Goal: Information Seeking & Learning: Learn about a topic

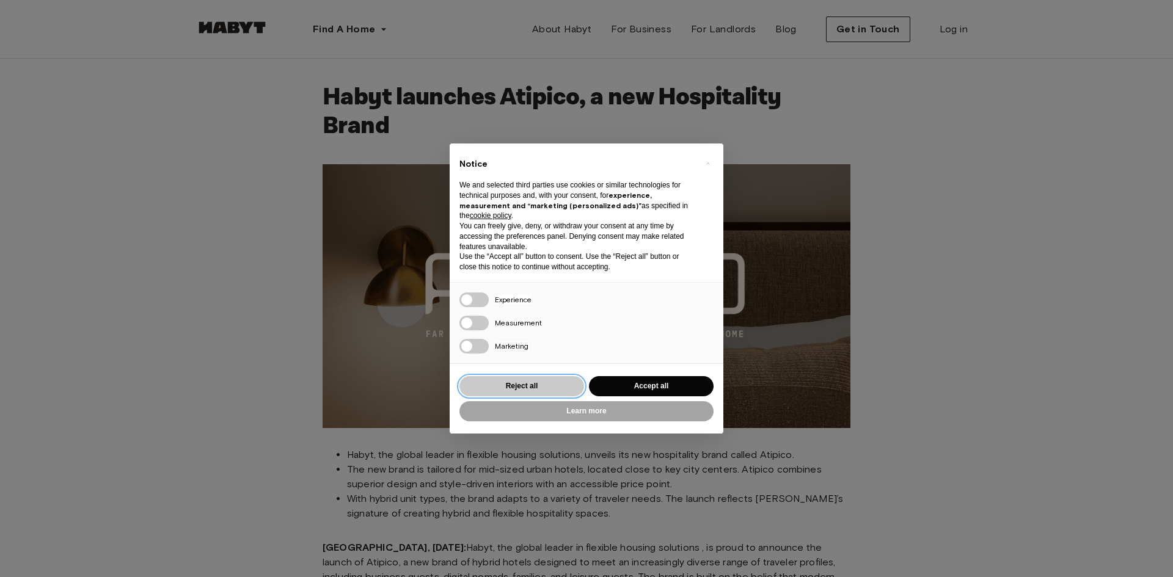
click at [548, 389] on button "Reject all" at bounding box center [521, 386] width 125 height 20
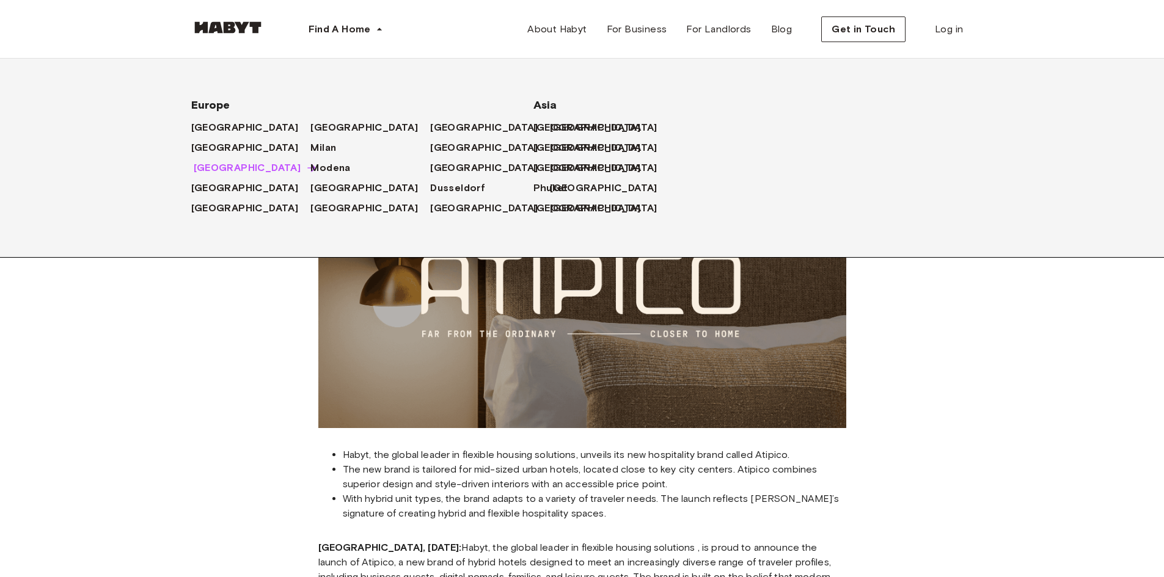
click at [203, 166] on span "[GEOGRAPHIC_DATA]" at bounding box center [248, 168] width 108 height 15
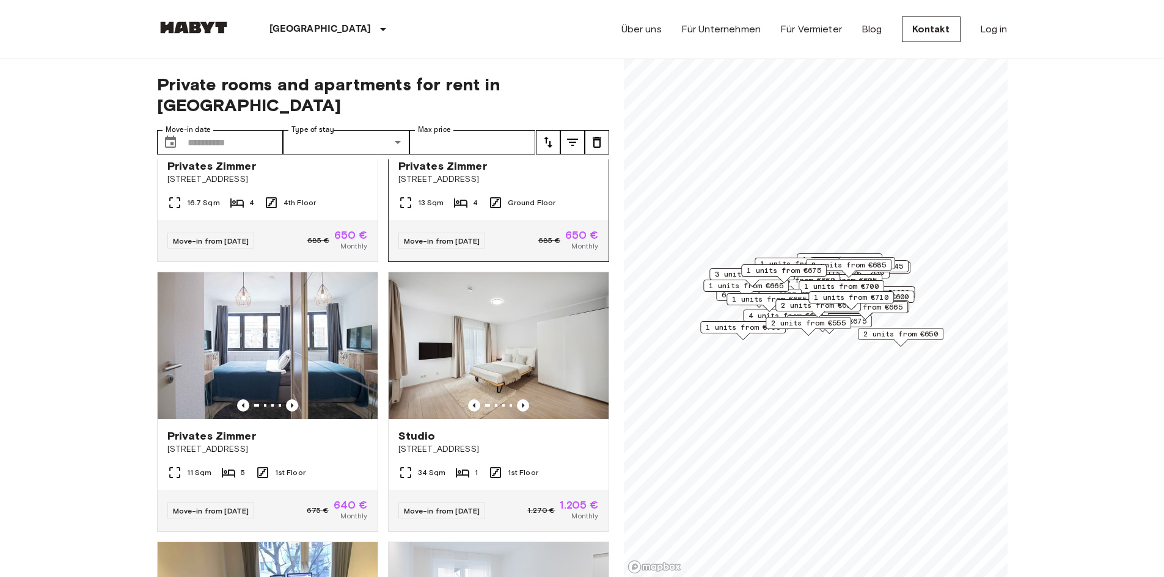
scroll to position [550, 0]
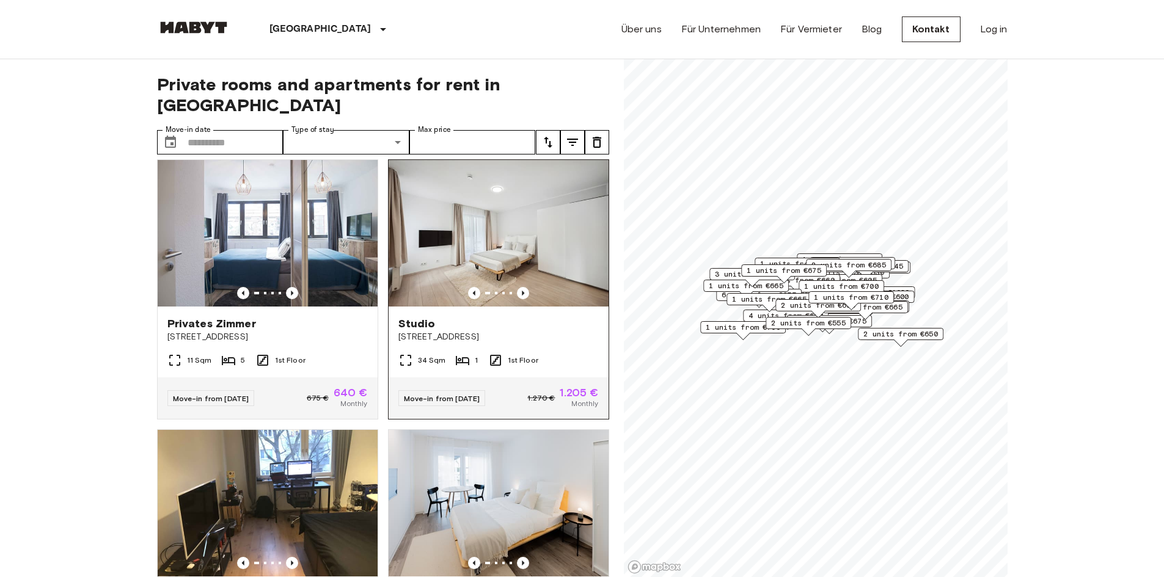
click at [513, 221] on img at bounding box center [499, 233] width 220 height 147
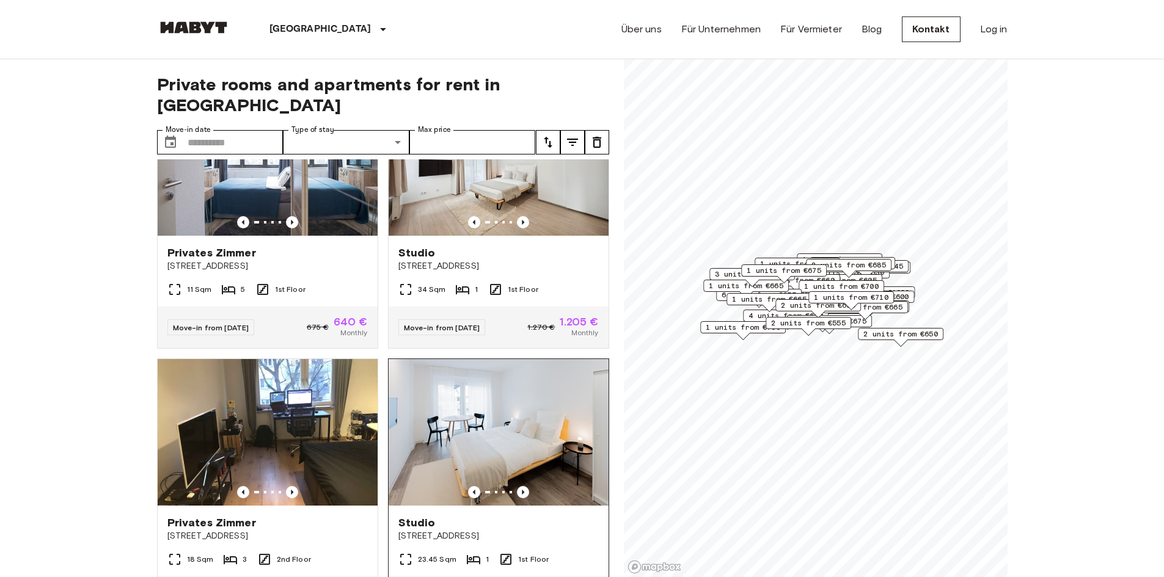
scroll to position [733, 0]
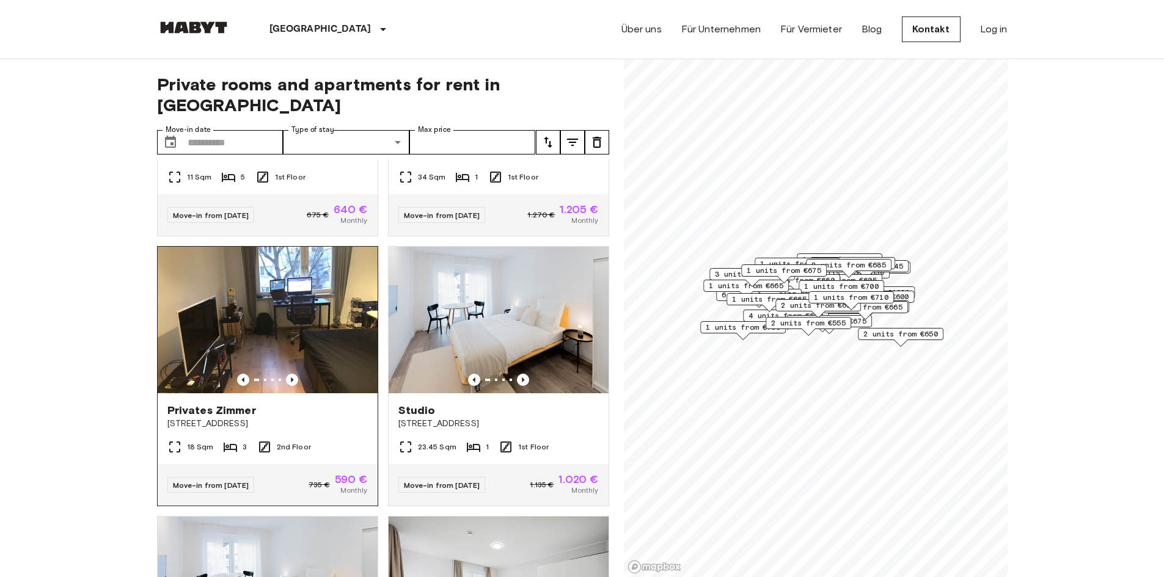
click at [298, 318] on img at bounding box center [268, 320] width 220 height 147
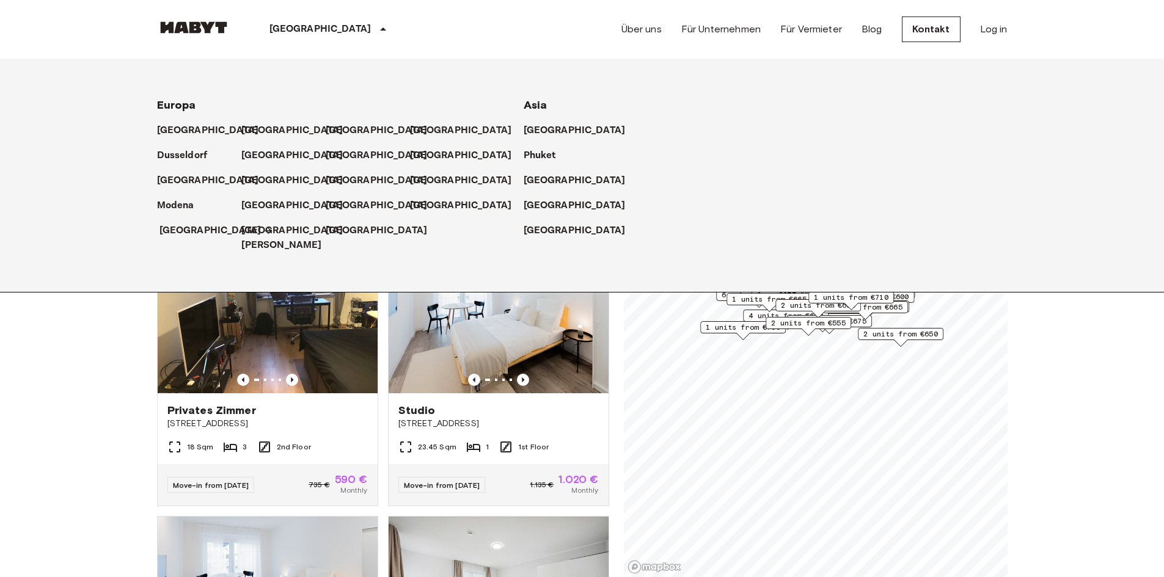
click at [176, 232] on p "[GEOGRAPHIC_DATA]" at bounding box center [210, 231] width 102 height 15
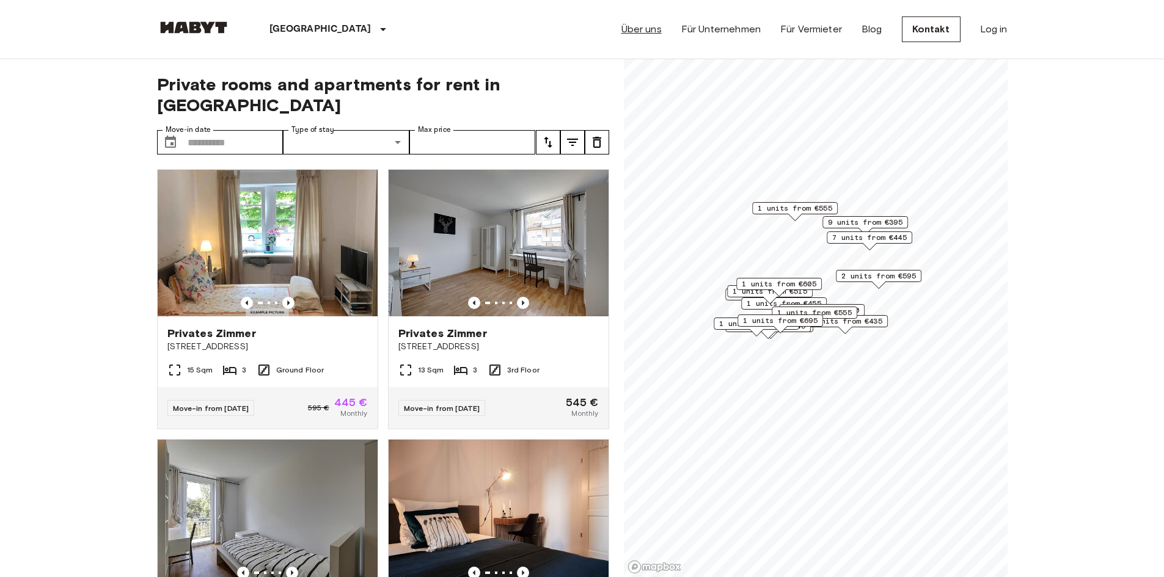
click at [641, 31] on link "Über uns" at bounding box center [641, 29] width 40 height 15
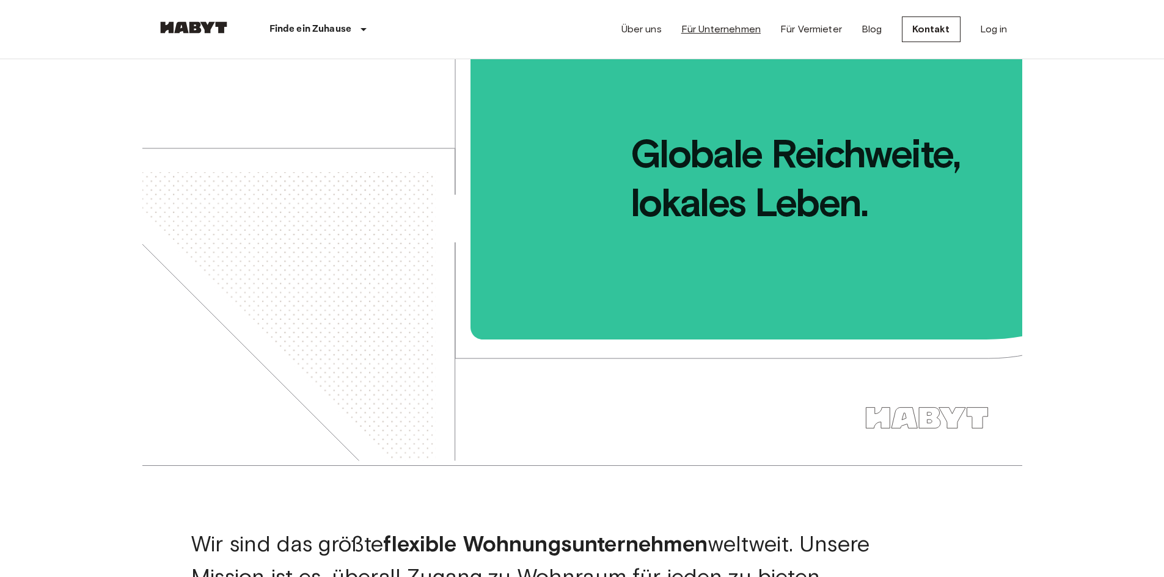
click at [702, 29] on link "Für Unternehmen" at bounding box center [720, 29] width 79 height 15
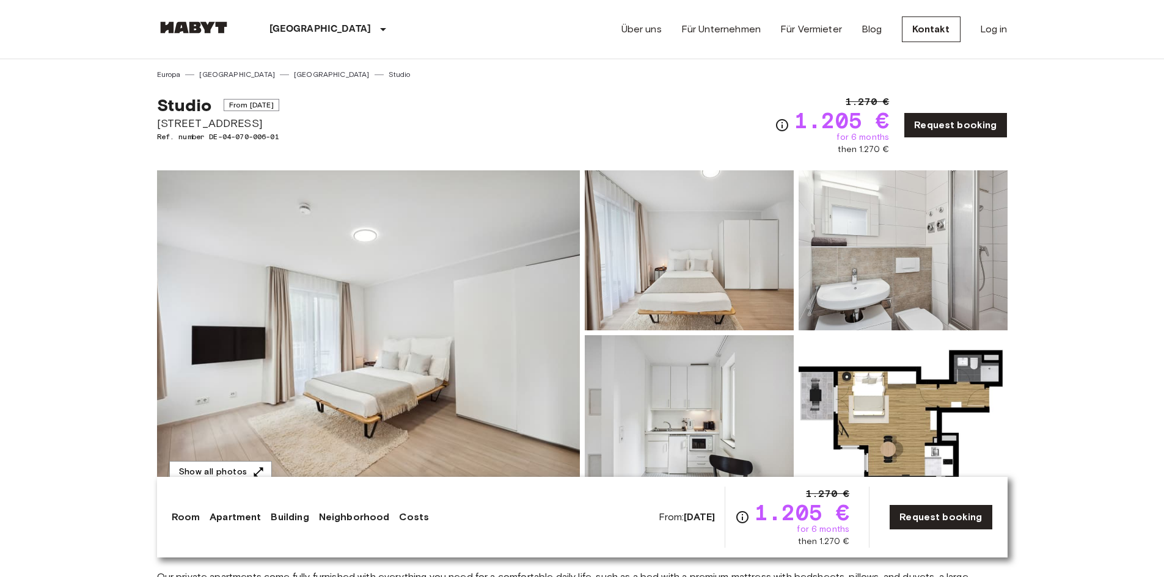
click at [466, 322] on img at bounding box center [368, 332] width 423 height 325
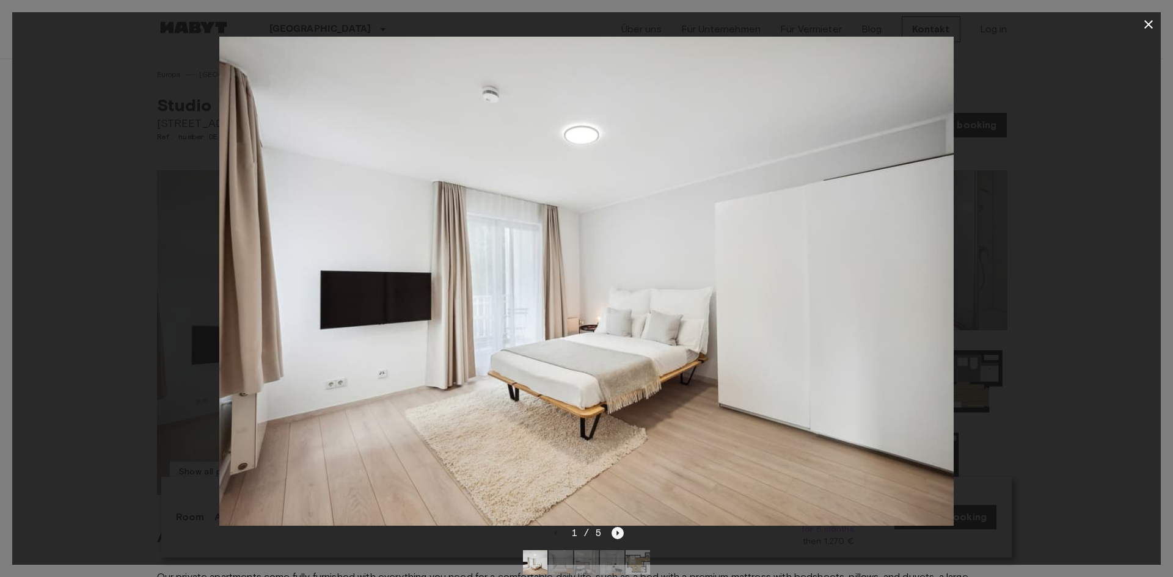
click at [615, 532] on icon "Next image" at bounding box center [618, 533] width 12 height 12
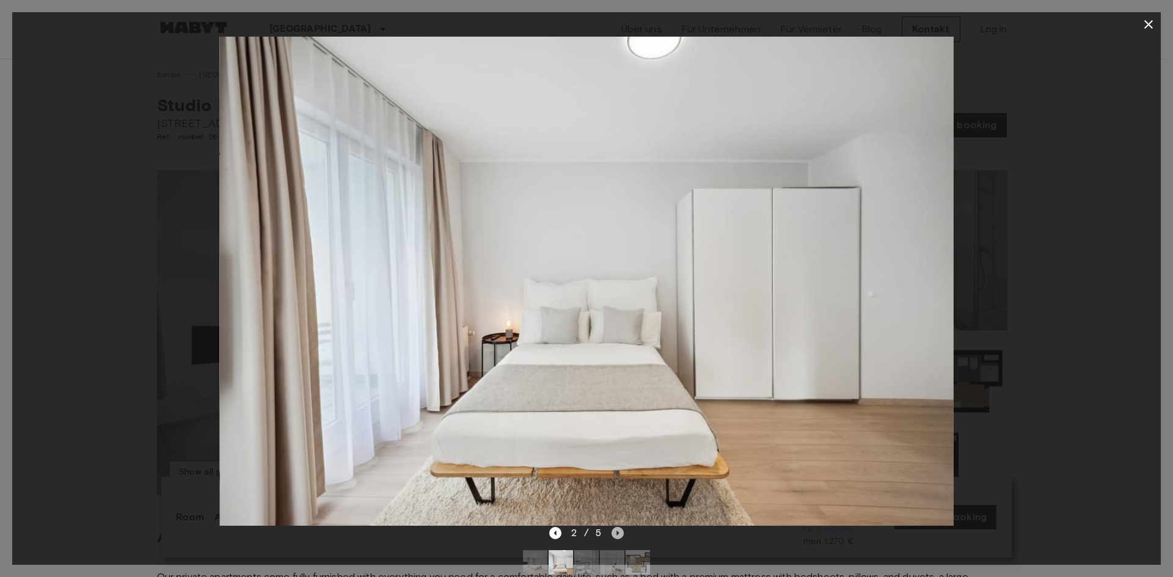
click at [615, 532] on icon "Next image" at bounding box center [618, 533] width 12 height 12
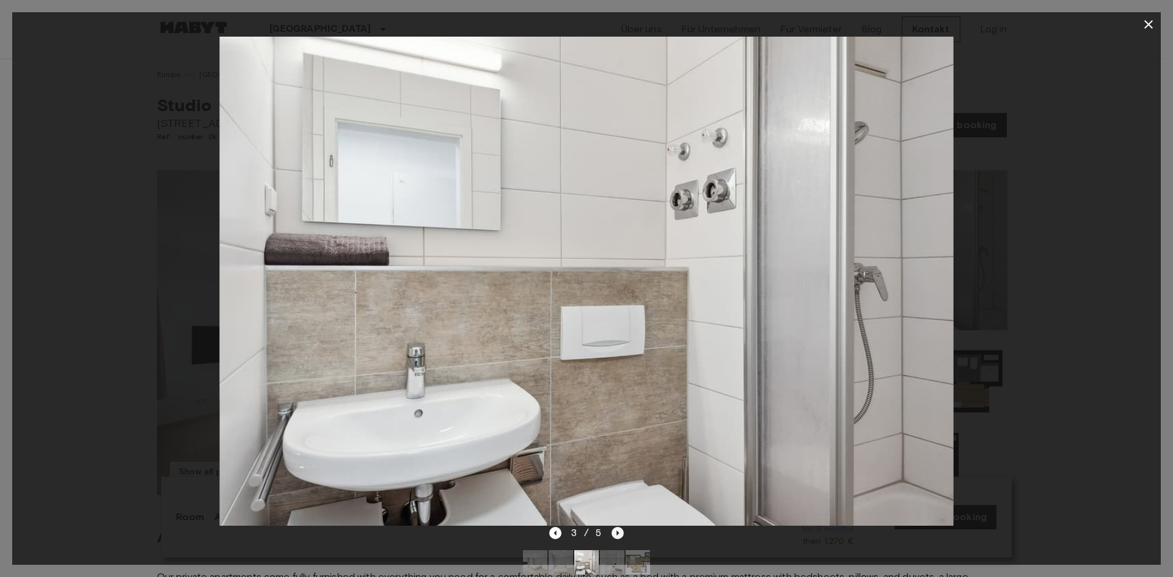
click at [615, 532] on icon "Next image" at bounding box center [618, 533] width 12 height 12
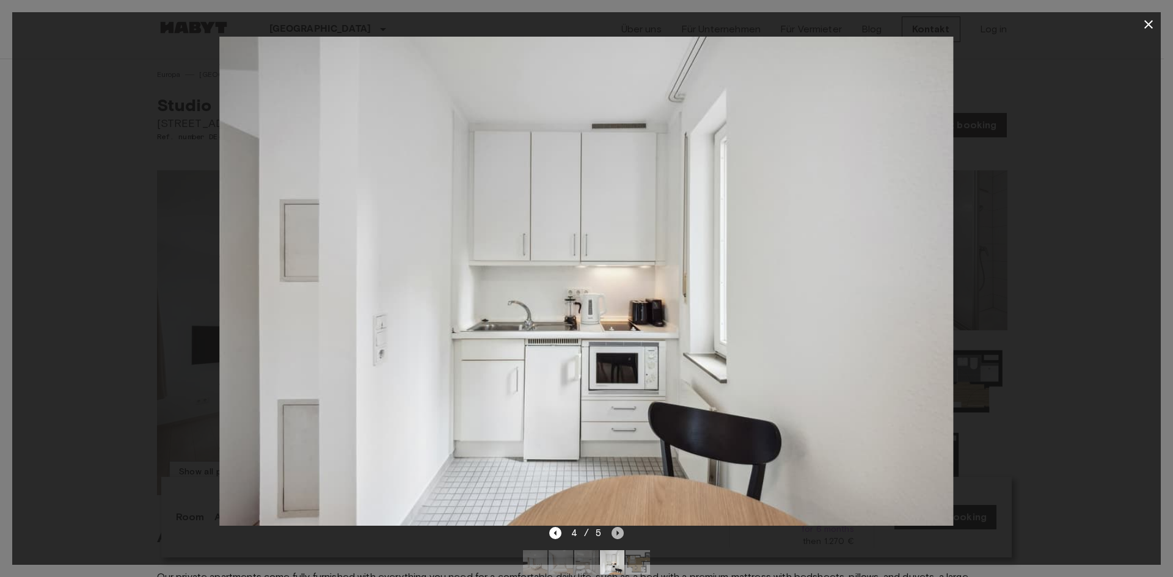
click at [615, 532] on icon "Next image" at bounding box center [618, 533] width 12 height 12
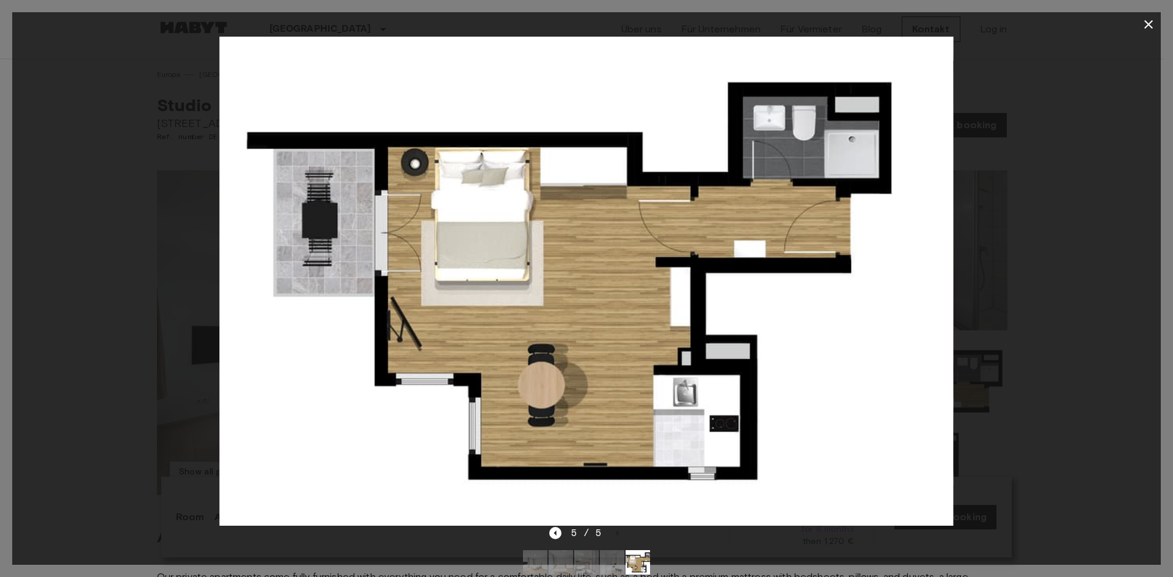
click at [615, 533] on div "5 / 5" at bounding box center [586, 533] width 75 height 15
click at [561, 536] on icon "Previous image" at bounding box center [555, 533] width 12 height 12
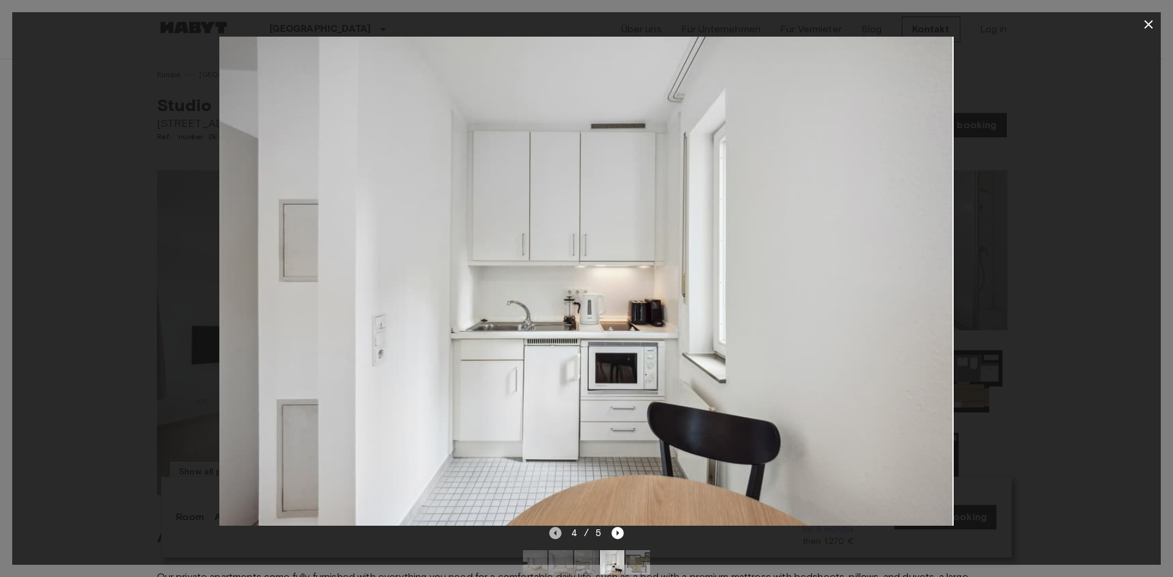
click at [558, 535] on icon "Previous image" at bounding box center [555, 533] width 12 height 12
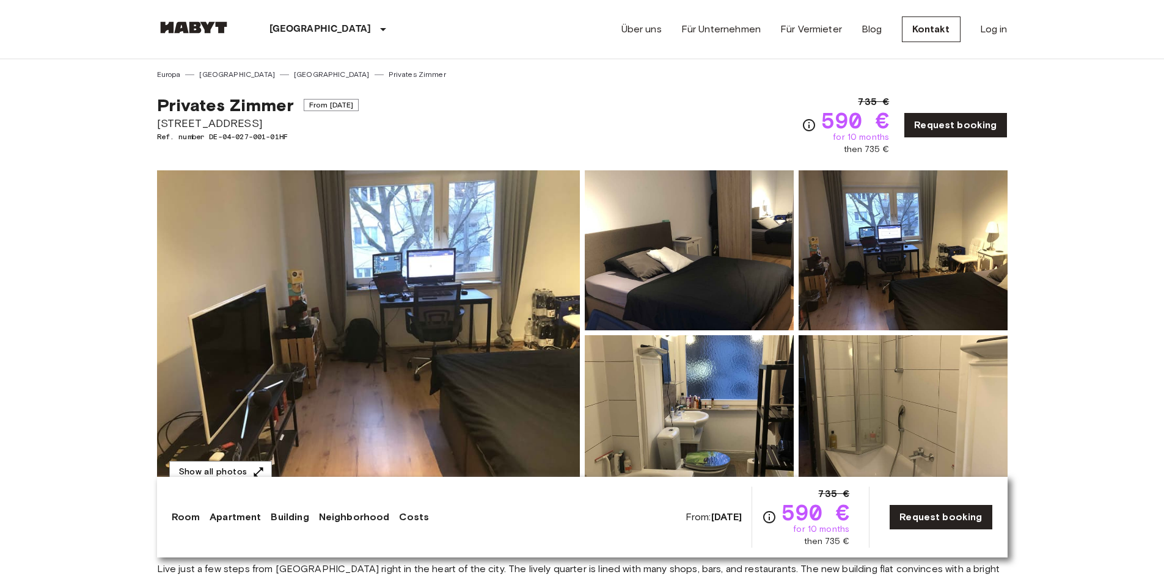
click at [455, 323] on img at bounding box center [368, 332] width 423 height 325
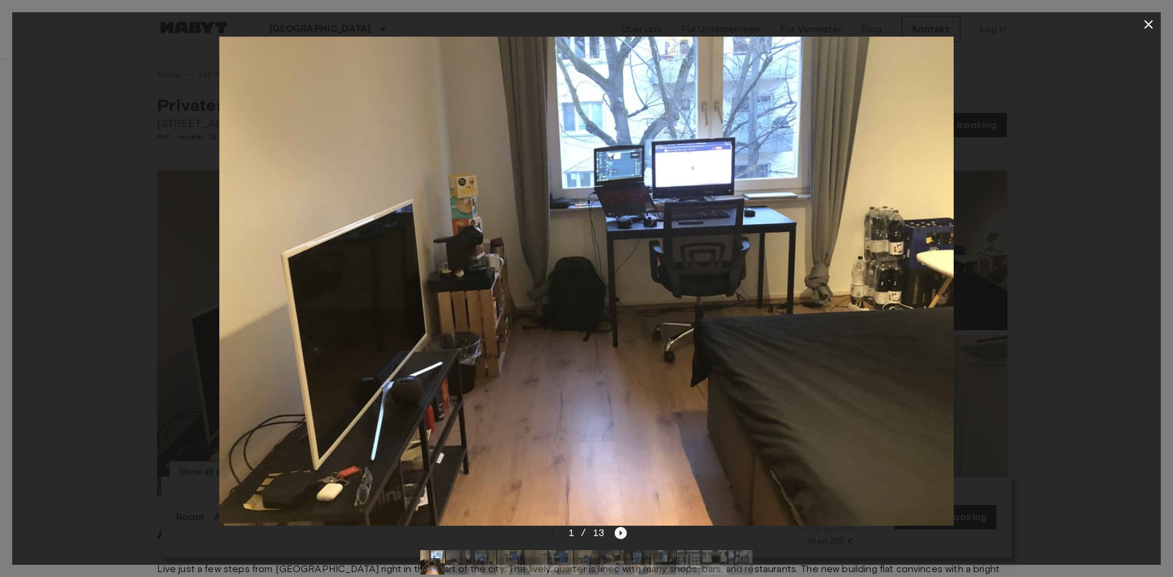
click at [620, 532] on icon "Next image" at bounding box center [621, 533] width 2 height 5
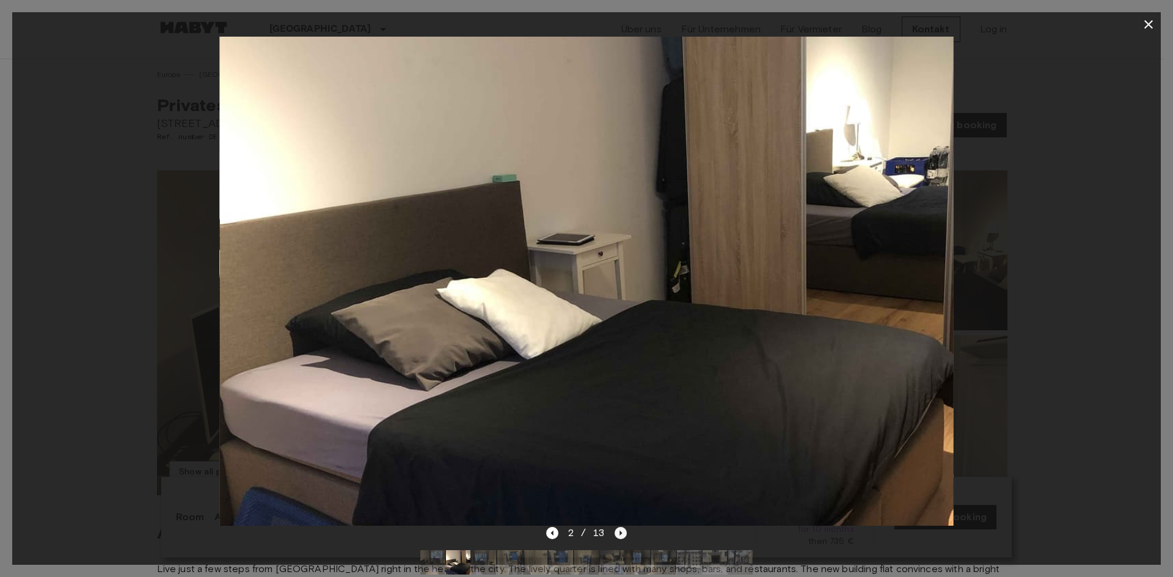
click at [620, 532] on icon "Next image" at bounding box center [621, 533] width 2 height 5
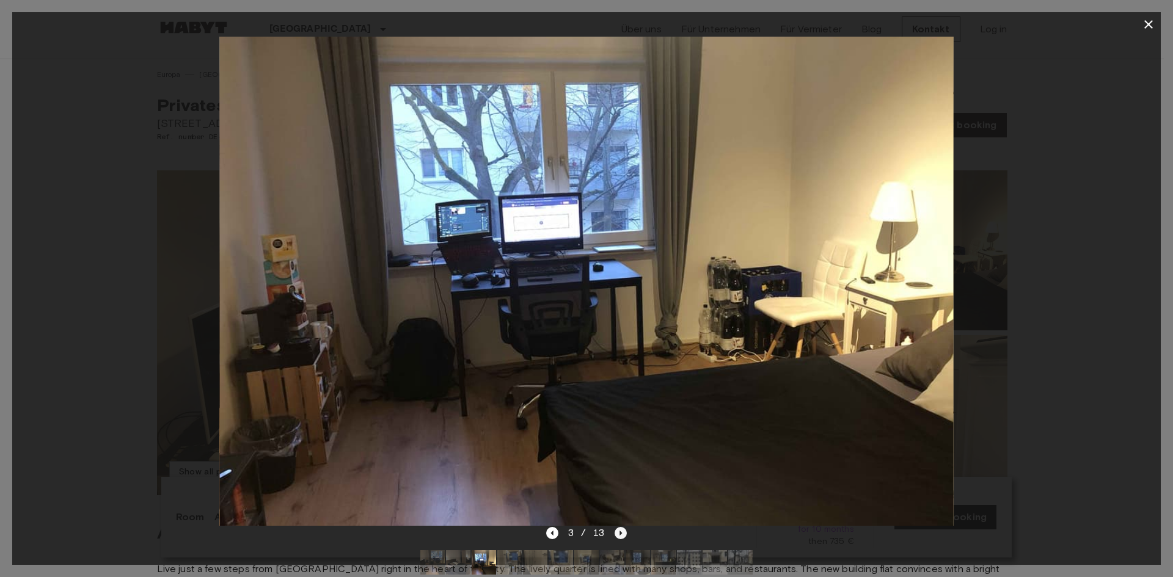
click at [620, 532] on icon "Next image" at bounding box center [621, 533] width 2 height 5
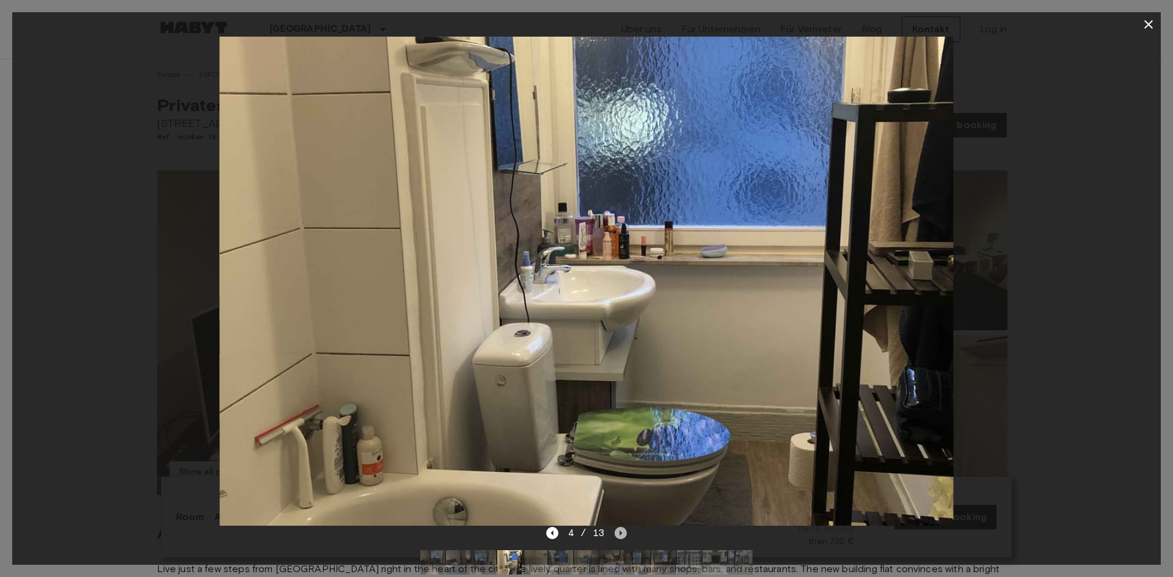
click at [620, 532] on icon "Next image" at bounding box center [621, 533] width 2 height 5
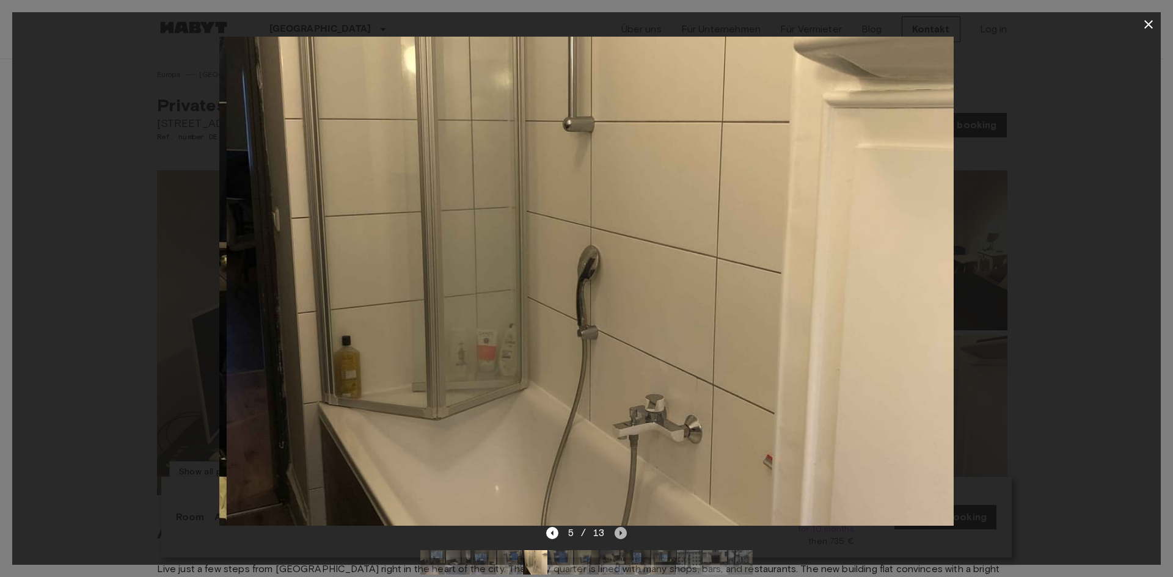
click at [620, 532] on icon "Next image" at bounding box center [621, 533] width 2 height 5
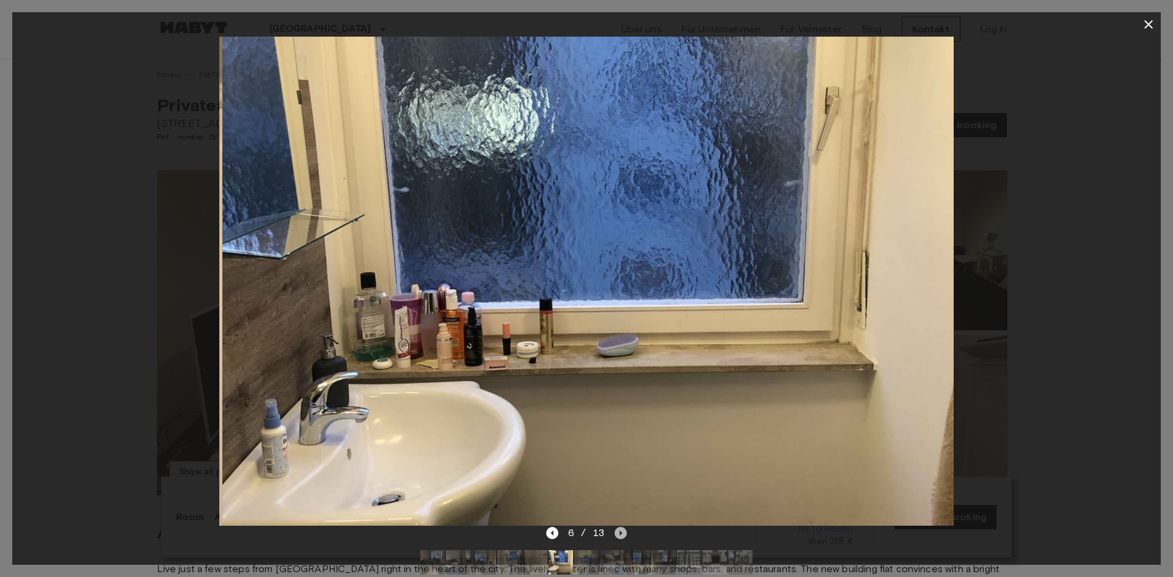
click at [620, 532] on icon "Next image" at bounding box center [621, 533] width 2 height 5
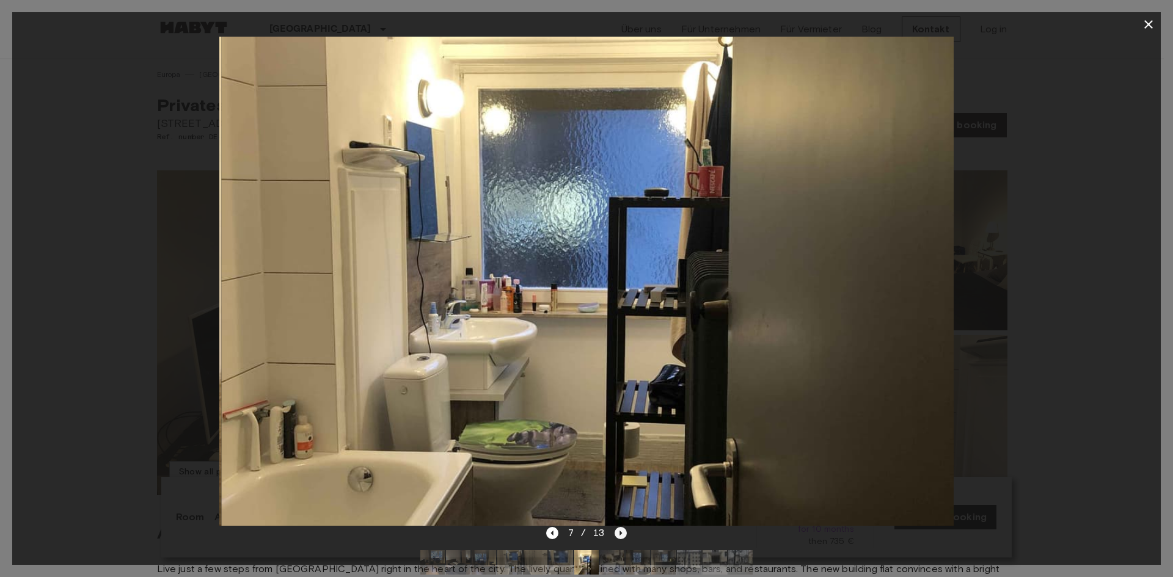
click at [620, 532] on icon "Next image" at bounding box center [621, 533] width 2 height 5
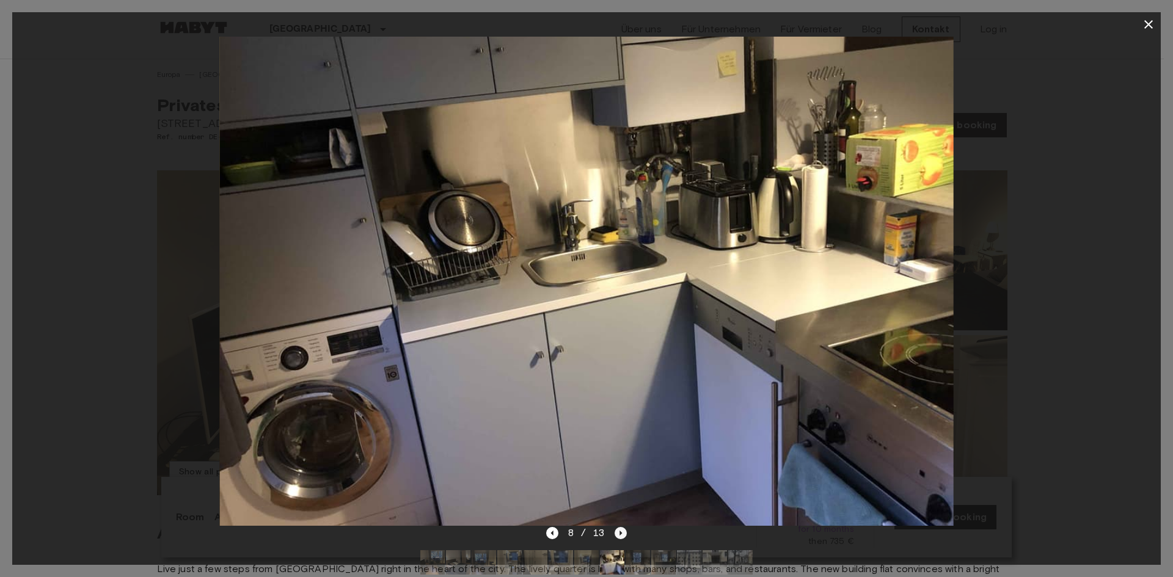
click at [620, 532] on icon "Next image" at bounding box center [621, 533] width 2 height 5
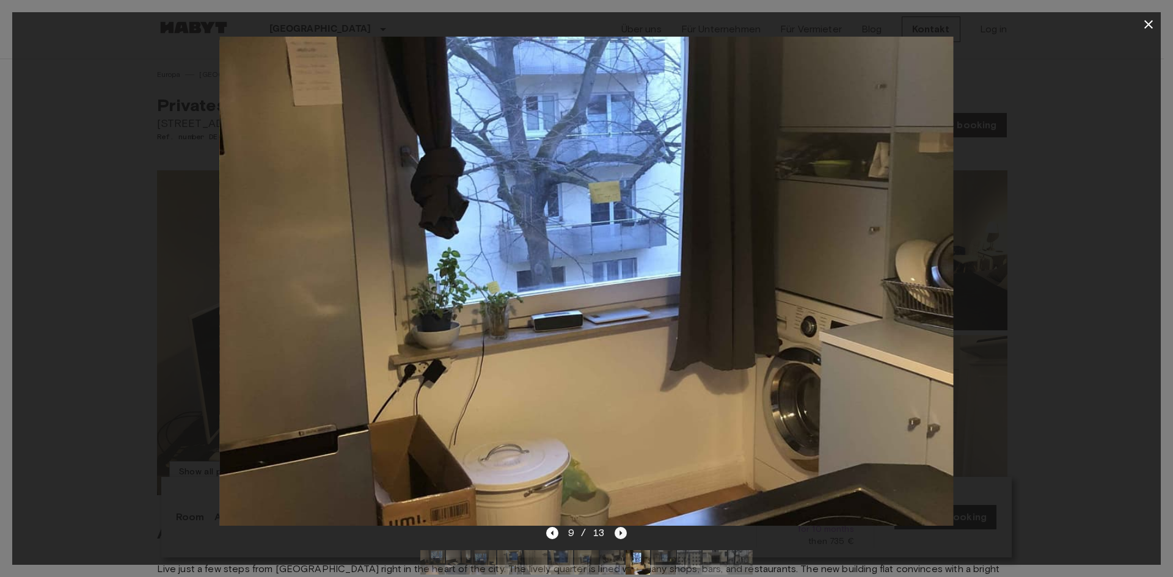
click at [620, 532] on icon "Next image" at bounding box center [621, 533] width 2 height 5
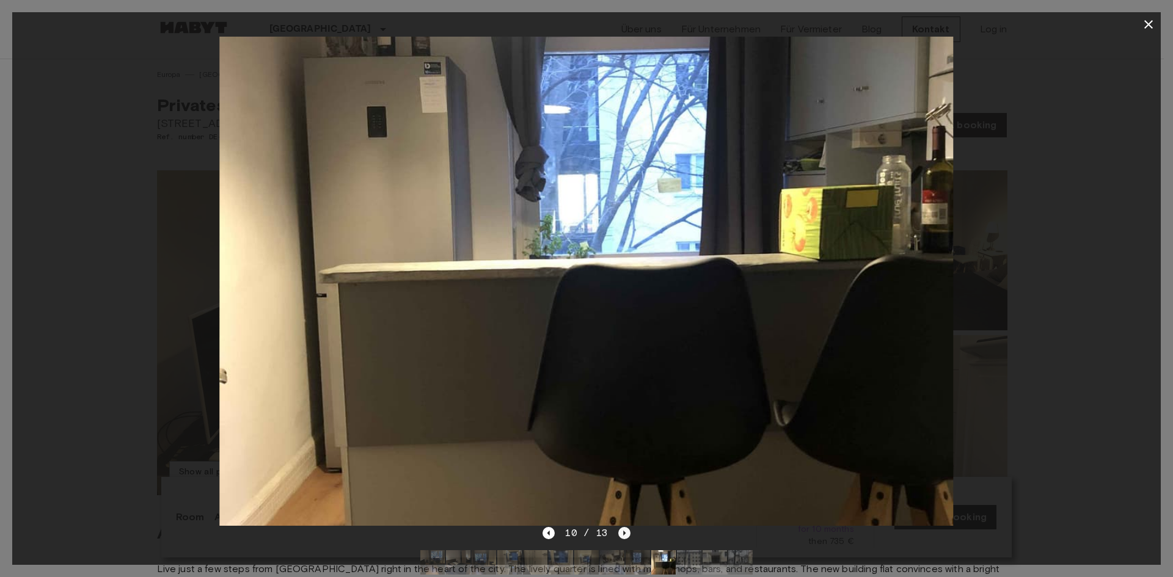
click at [620, 532] on icon "Next image" at bounding box center [624, 533] width 12 height 12
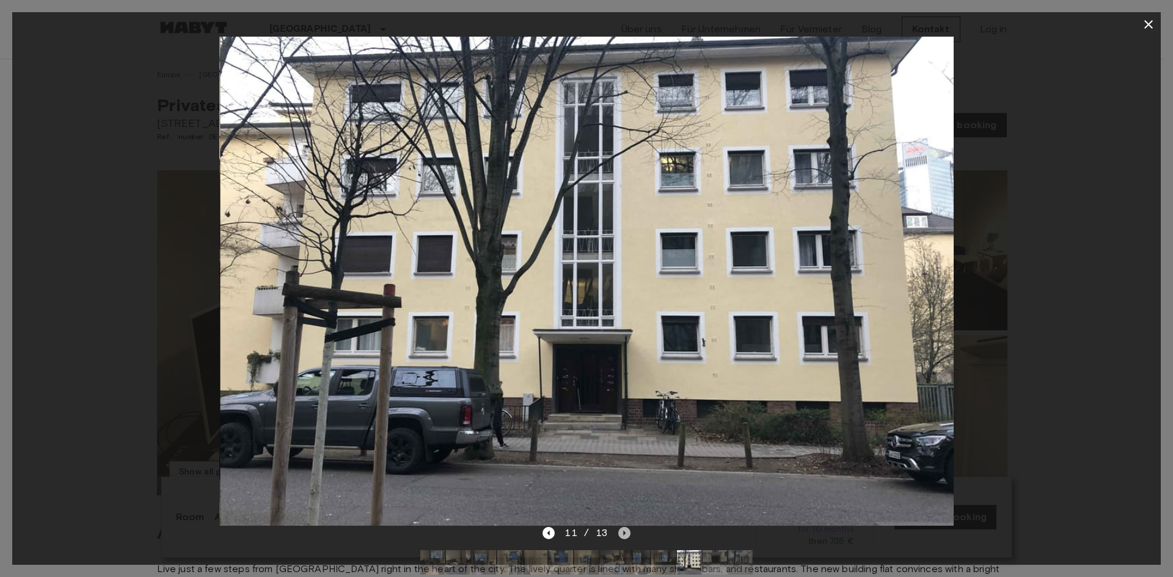
click at [620, 532] on icon "Next image" at bounding box center [624, 533] width 12 height 12
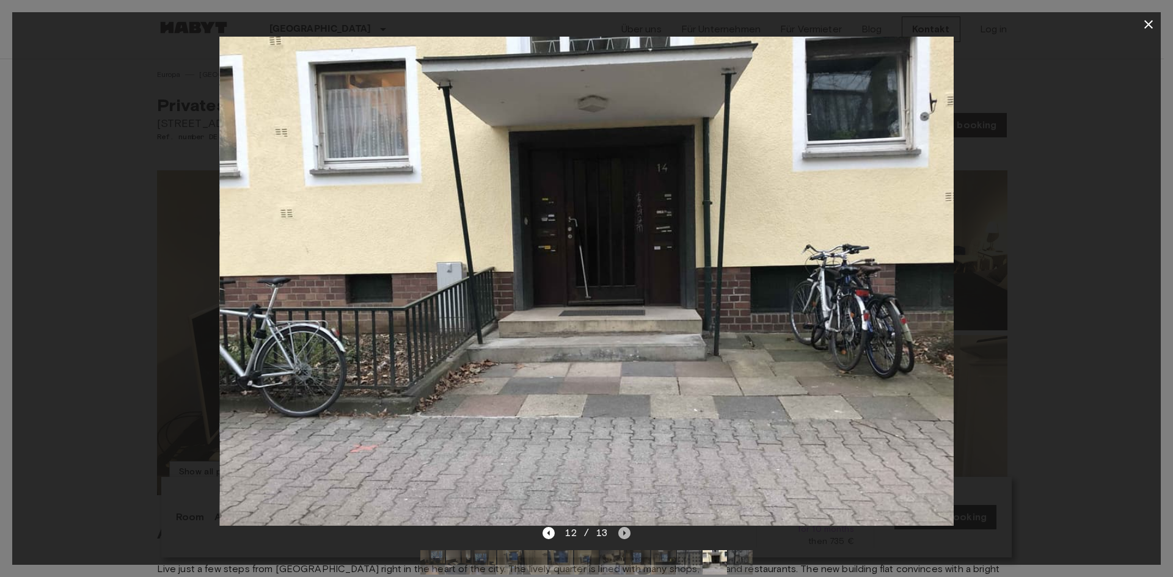
click at [620, 532] on icon "Next image" at bounding box center [624, 533] width 12 height 12
